Goal: Entertainment & Leisure: Browse casually

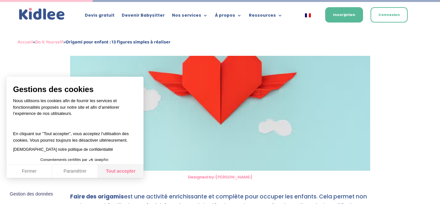
click at [127, 170] on button "Tout accepter" at bounding box center [121, 171] width 46 height 14
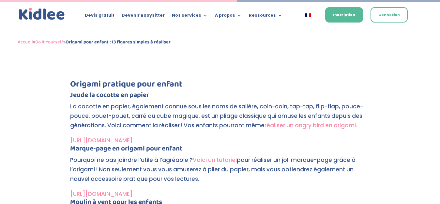
scroll to position [1581, 0]
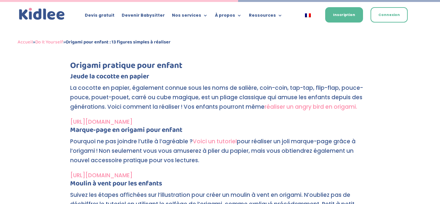
click at [132, 173] on link "[URL][DOMAIN_NAME]" at bounding box center [101, 175] width 62 height 8
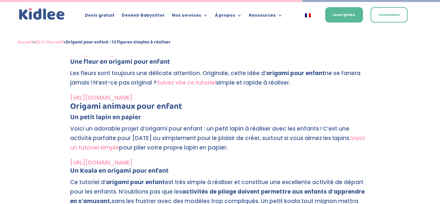
scroll to position [2024, 0]
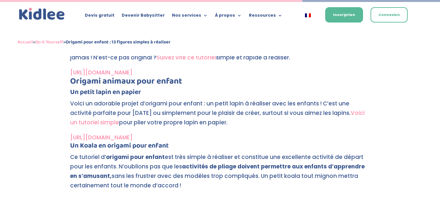
click at [132, 137] on link "[URL][DOMAIN_NAME]" at bounding box center [101, 137] width 62 height 8
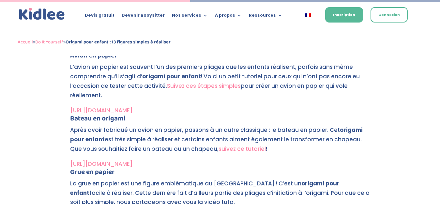
scroll to position [1273, 0]
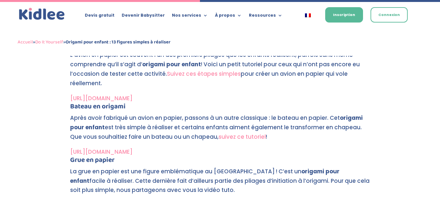
scroll to position [1338, 0]
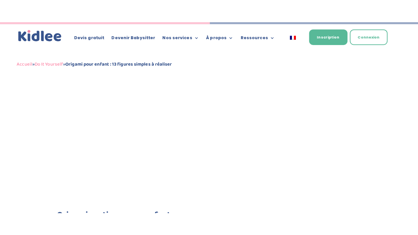
scroll to position [1478, 0]
